Goal: Task Accomplishment & Management: Manage account settings

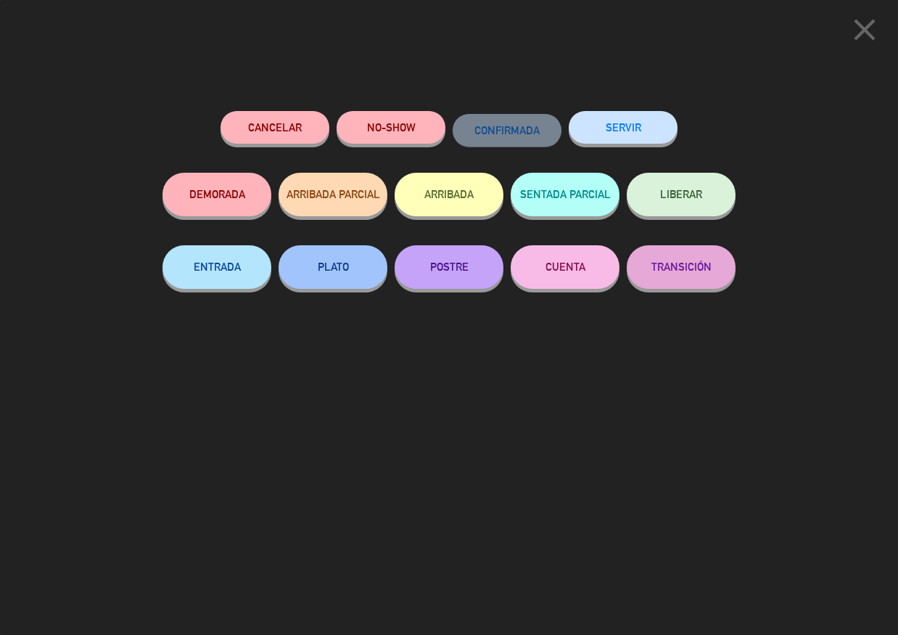
click at [643, 138] on button "SERVIR" at bounding box center [623, 127] width 109 height 33
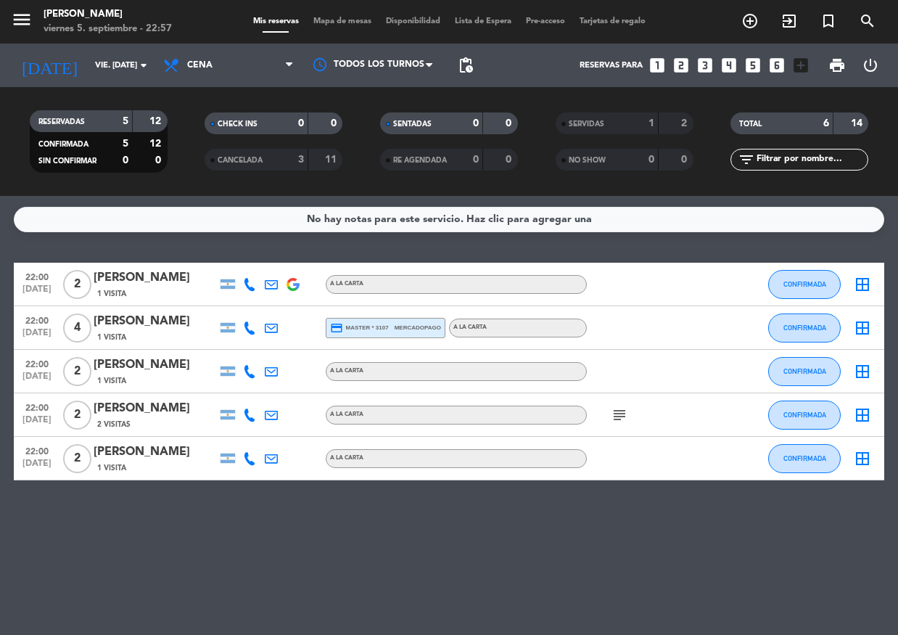
click at [616, 410] on icon "subject" at bounding box center [619, 414] width 17 height 17
click at [796, 417] on span "CONFIRMADA" at bounding box center [804, 414] width 43 height 8
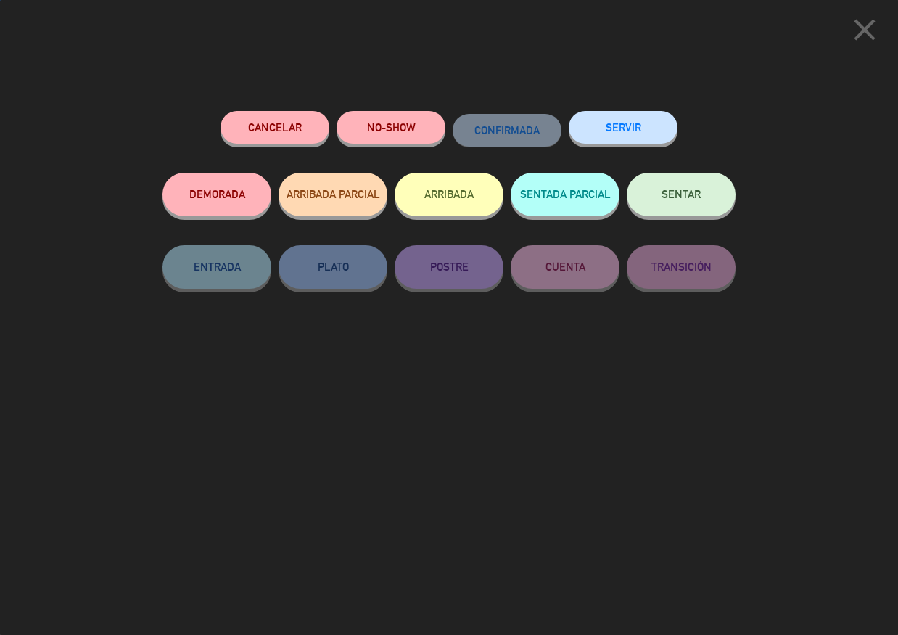
click at [613, 118] on button "SERVIR" at bounding box center [623, 127] width 109 height 33
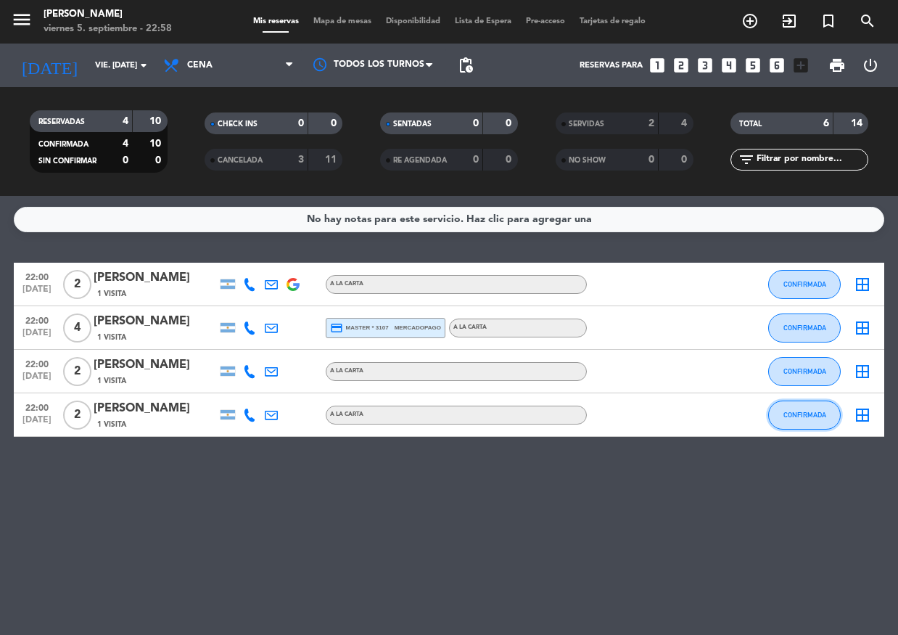
click at [796, 416] on span "CONFIRMADA" at bounding box center [804, 414] width 43 height 8
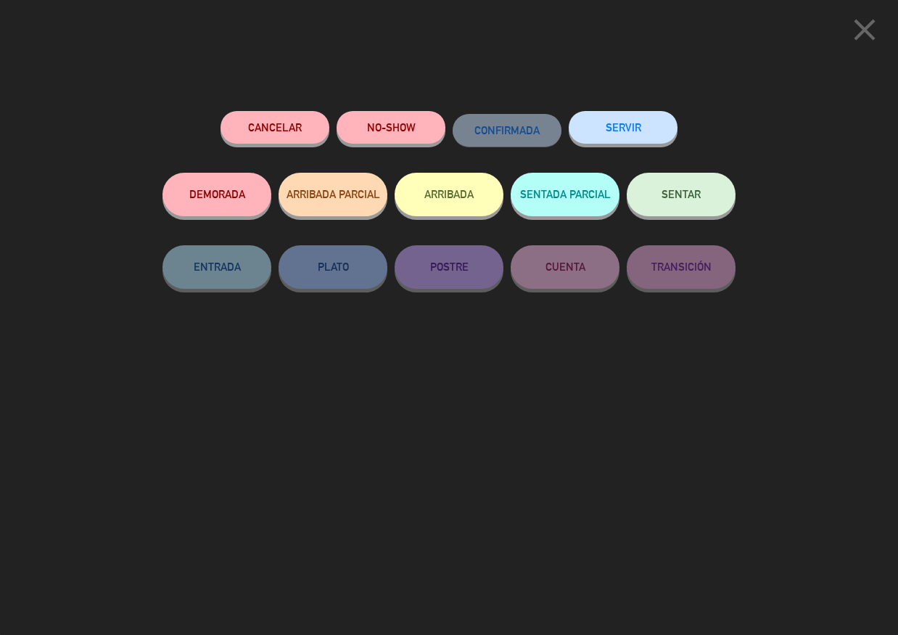
click at [604, 96] on div "close Cancelar NO-SHOW CONFIRMADA SERVIR DEMORADA ARRIBADA PARCIAL ARRIBADA SEN…" at bounding box center [449, 317] width 898 height 635
click at [616, 118] on button "SERVIR" at bounding box center [623, 127] width 109 height 33
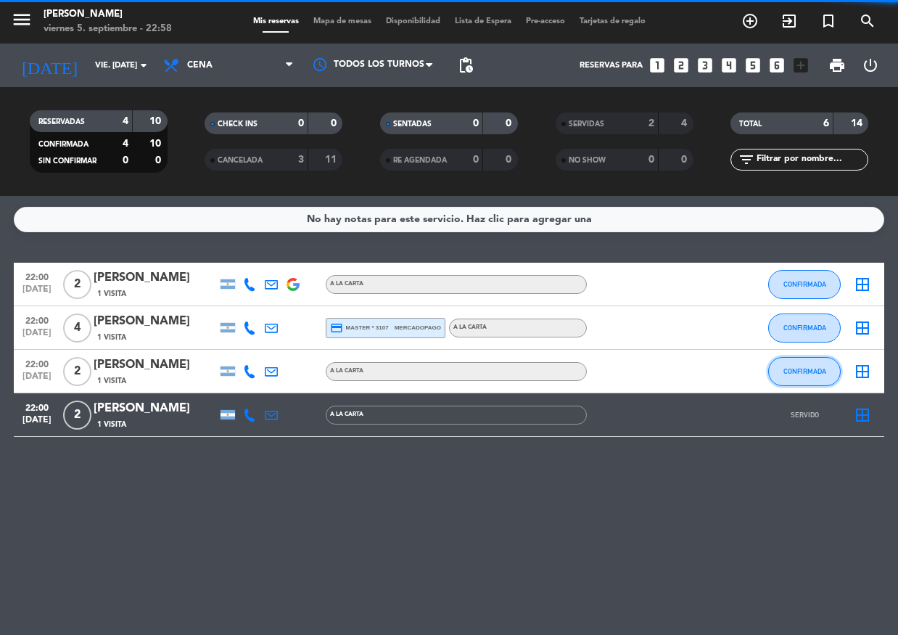
click at [784, 379] on button "CONFIRMADA" at bounding box center [804, 371] width 73 height 29
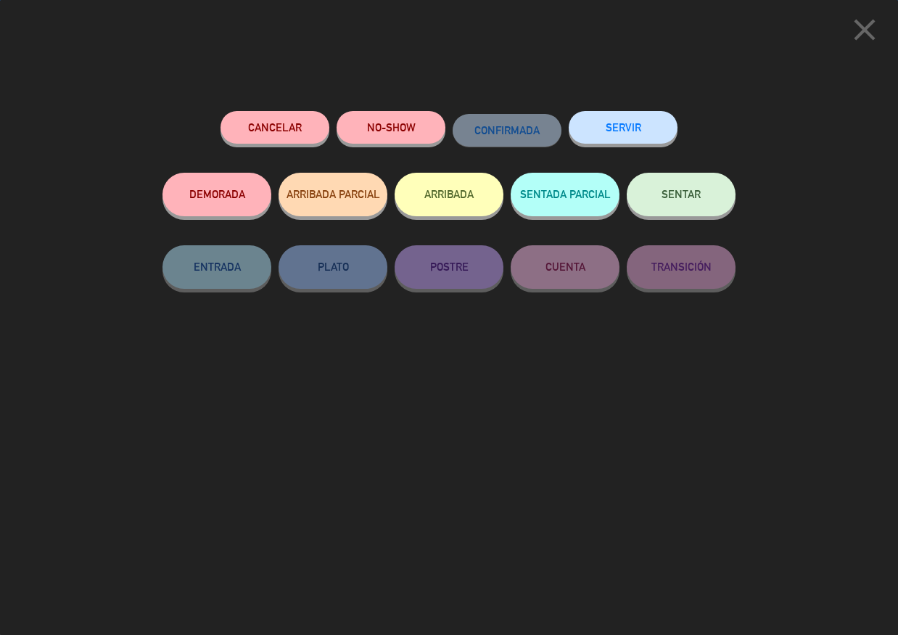
click at [609, 121] on button "SERVIR" at bounding box center [623, 127] width 109 height 33
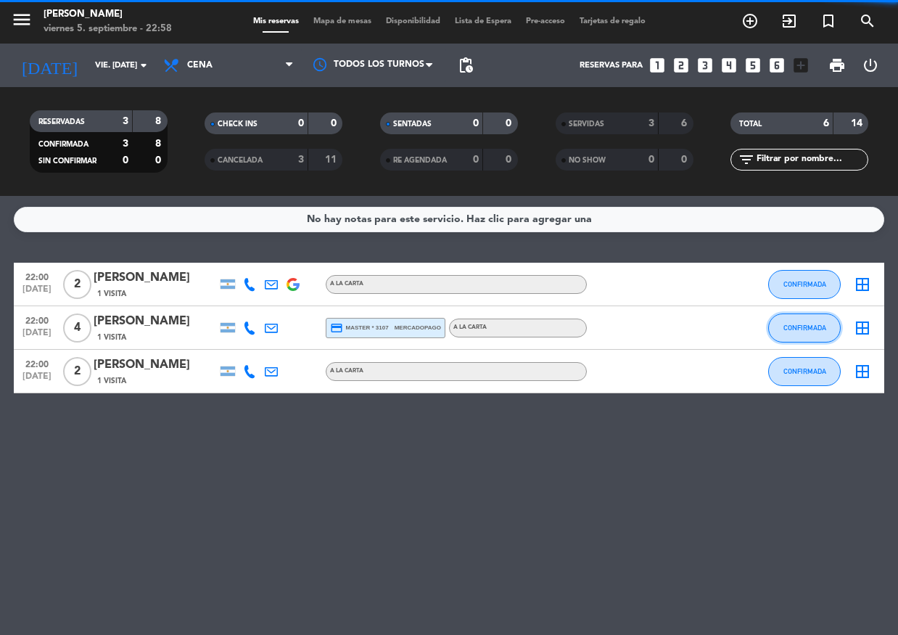
click at [796, 332] on button "CONFIRMADA" at bounding box center [804, 327] width 73 height 29
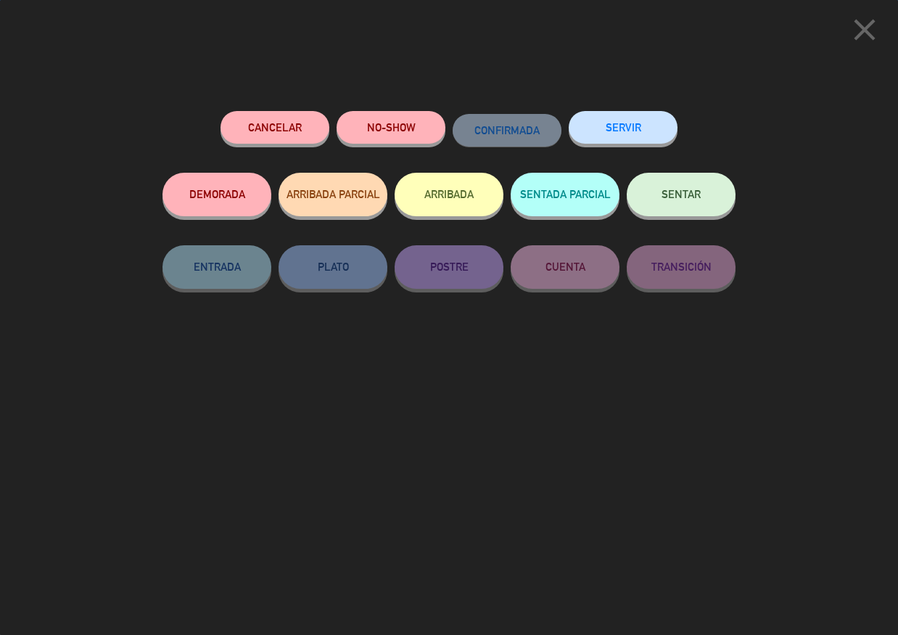
click at [621, 118] on button "SERVIR" at bounding box center [623, 127] width 109 height 33
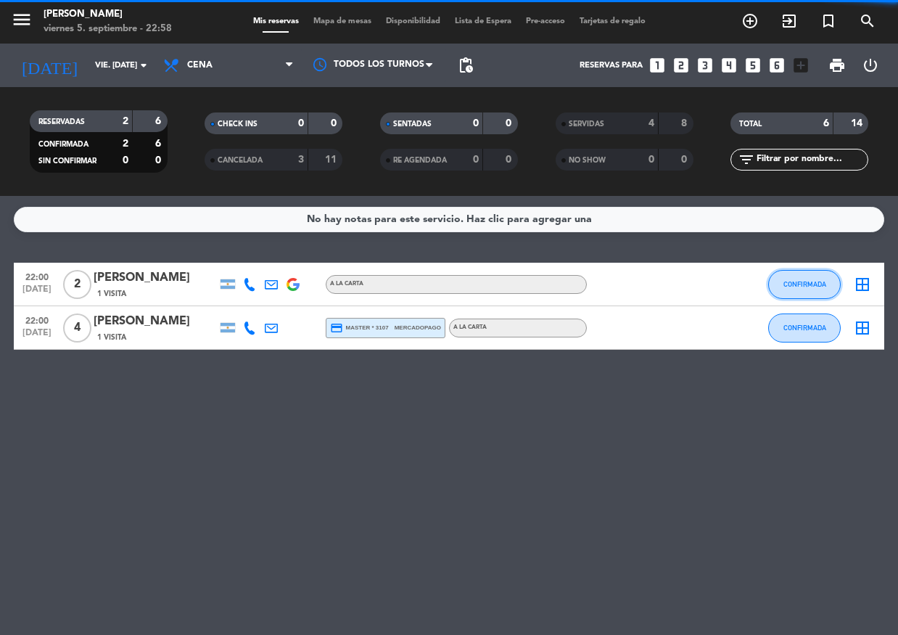
click at [814, 297] on button "CONFIRMADA" at bounding box center [804, 284] width 73 height 29
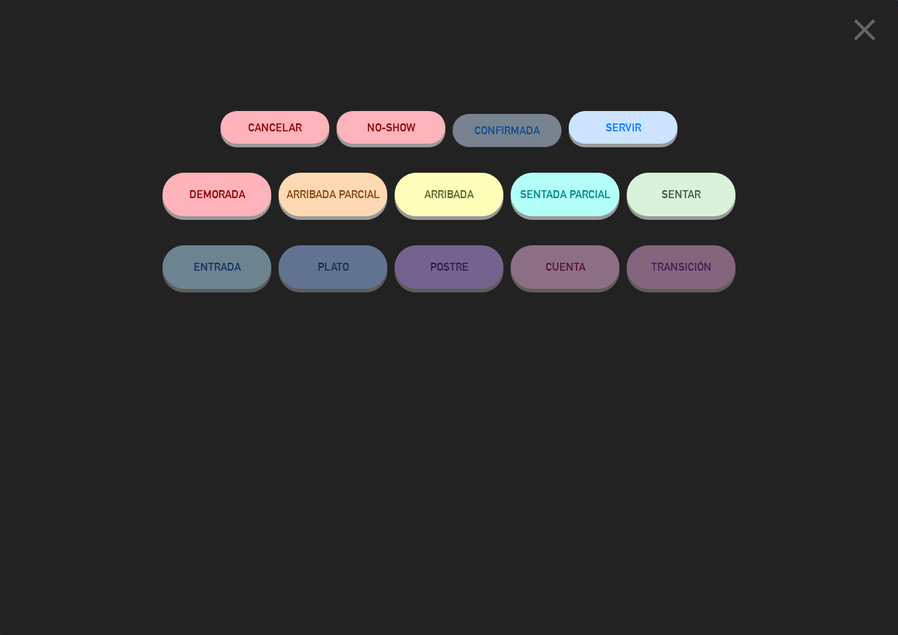
click at [658, 120] on button "SERVIR" at bounding box center [623, 127] width 109 height 33
